Goal: Task Accomplishment & Management: Use online tool/utility

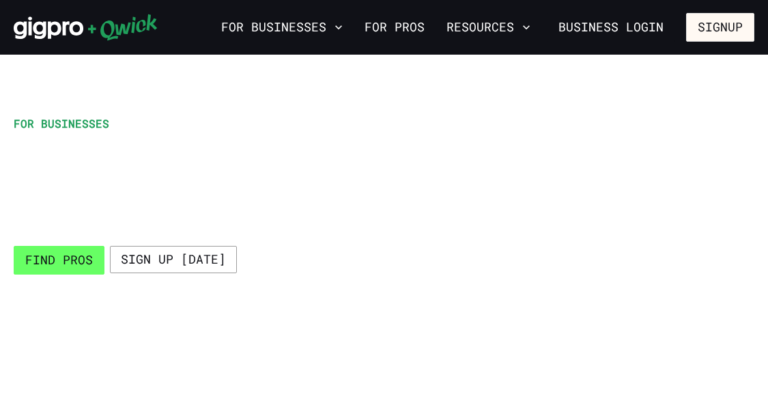
click at [72, 260] on link "Find Pros" at bounding box center [59, 260] width 91 height 29
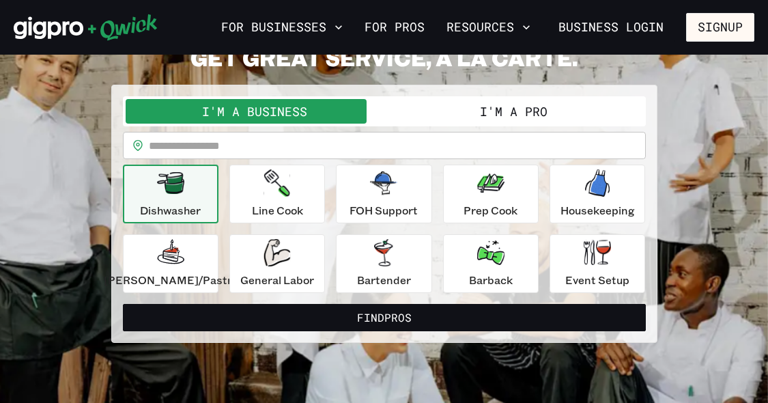
scroll to position [48, 0]
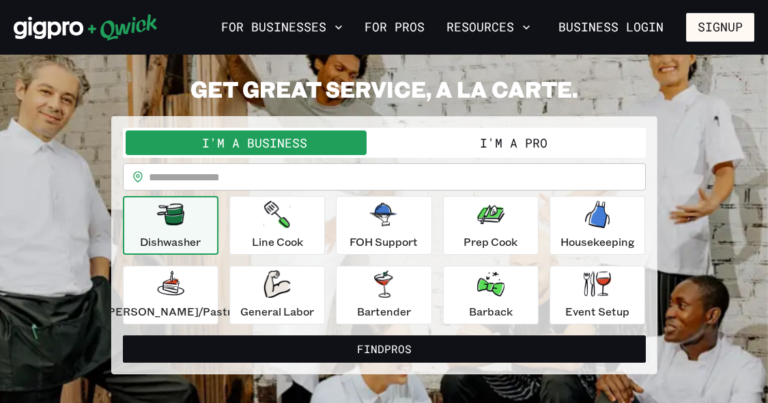
click at [460, 149] on button "I'm a Pro" at bounding box center [513, 142] width 259 height 25
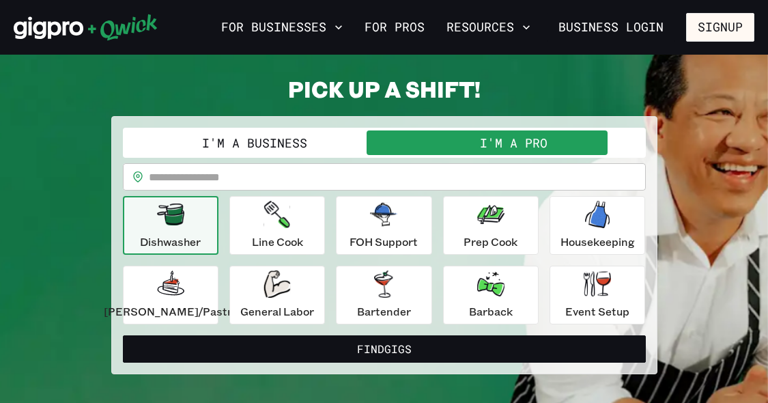
click at [345, 133] on button "I'm a Business" at bounding box center [255, 142] width 259 height 25
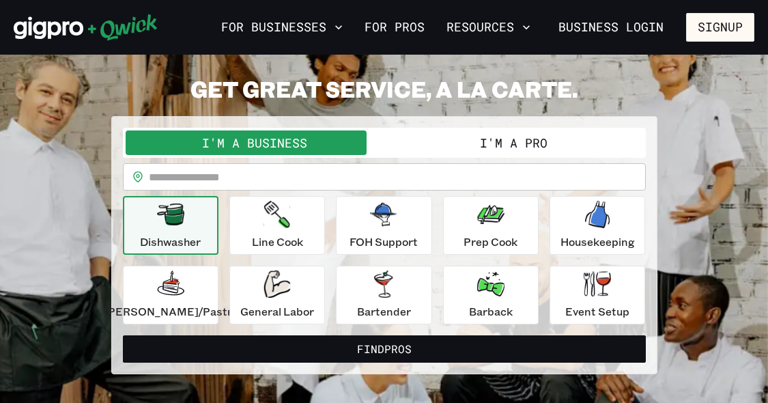
click at [441, 134] on button "I'm a Pro" at bounding box center [513, 142] width 259 height 25
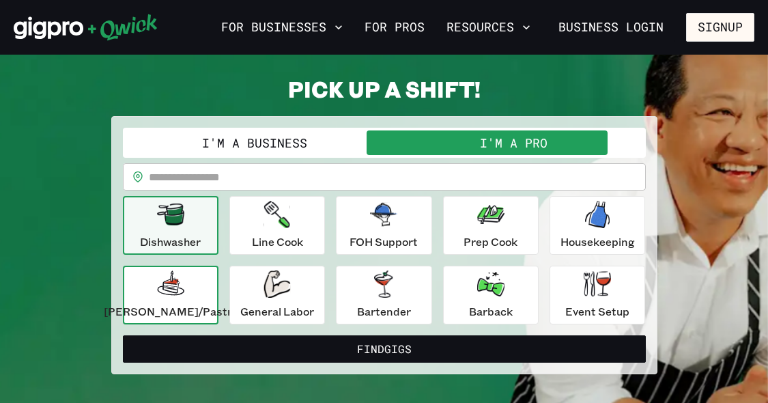
click at [184, 292] on icon "button" at bounding box center [170, 282] width 27 height 25
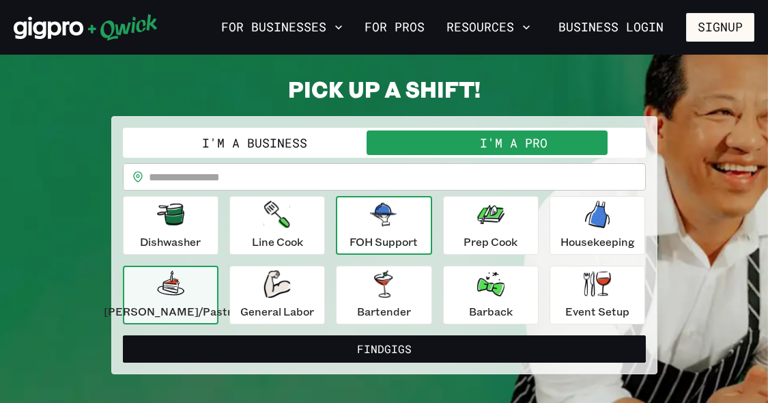
click at [415, 240] on p "FOH Support" at bounding box center [383, 241] width 68 height 16
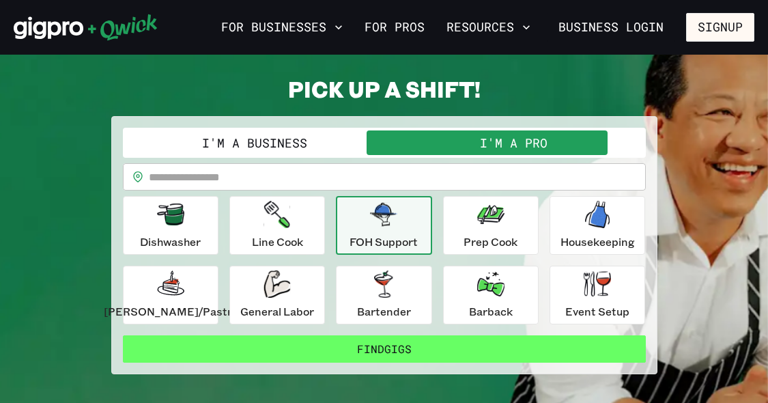
click at [367, 345] on button "Find Gigs" at bounding box center [384, 348] width 523 height 27
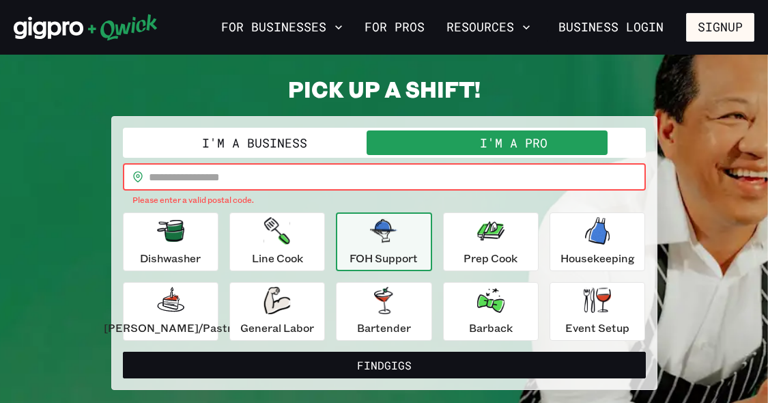
click at [281, 169] on input "text" at bounding box center [397, 176] width 497 height 27
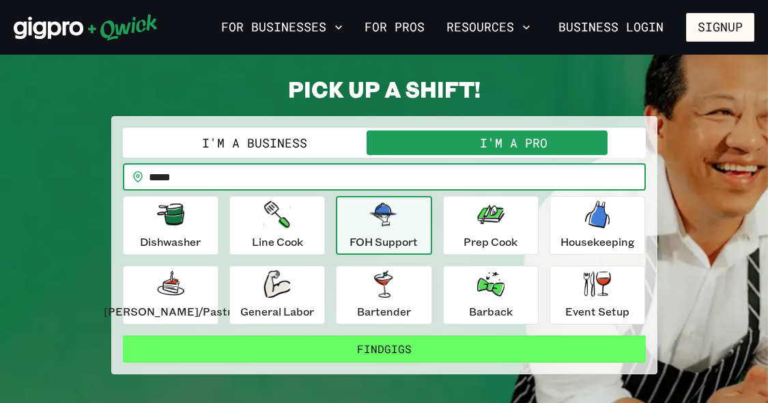
type input "*****"
click at [268, 358] on button "Find Gigs" at bounding box center [384, 348] width 523 height 27
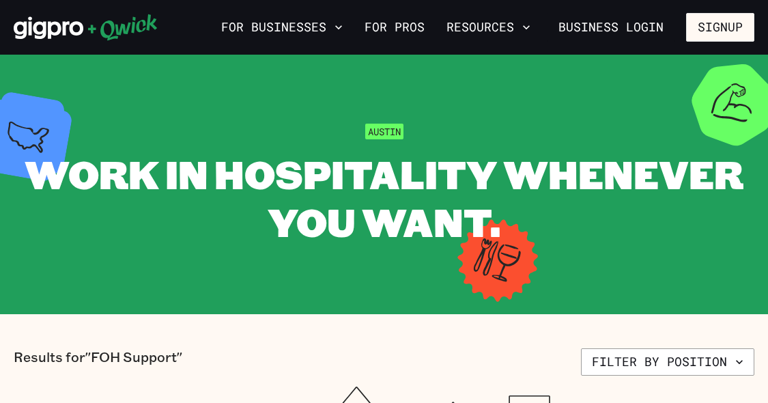
scroll to position [48, 0]
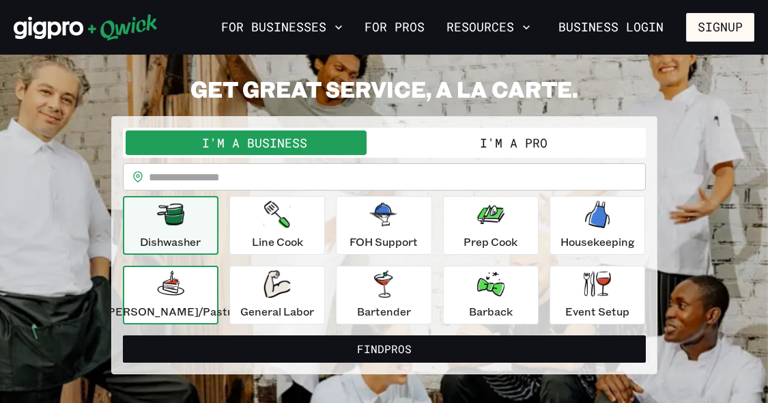
click at [176, 316] on p "[PERSON_NAME]/Pastry" at bounding box center [171, 311] width 134 height 16
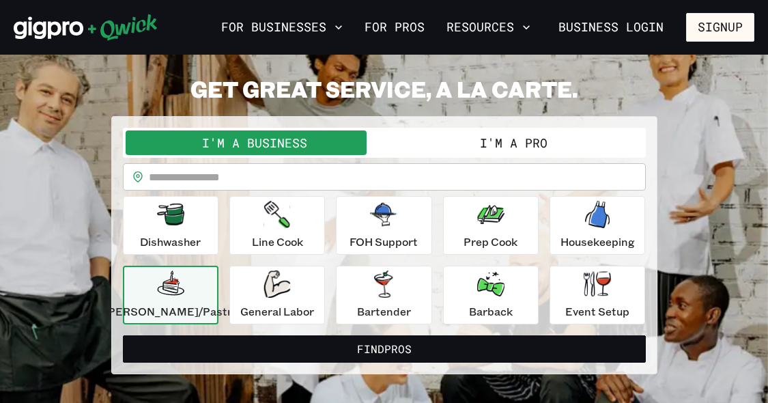
click at [418, 139] on button "I'm a Pro" at bounding box center [513, 142] width 259 height 25
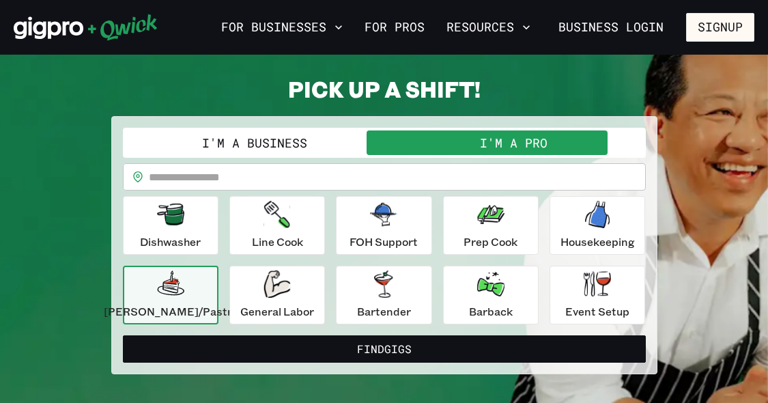
click at [365, 175] on input "text" at bounding box center [397, 176] width 497 height 27
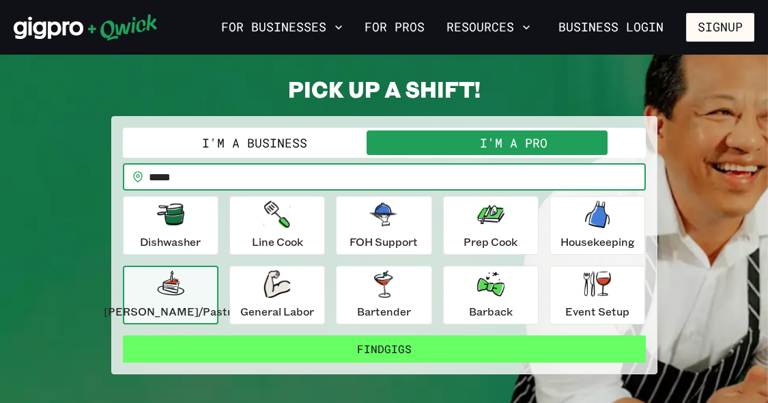
type input "*****"
click at [337, 344] on button "Find Gigs" at bounding box center [384, 348] width 523 height 27
